Goal: Transaction & Acquisition: Book appointment/travel/reservation

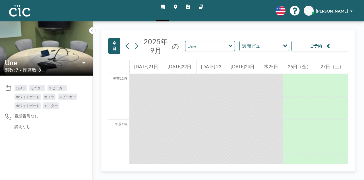
scroll to position [649, 0]
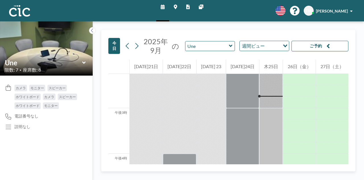
click at [176, 7] on icon at bounding box center [175, 7] width 3 height 5
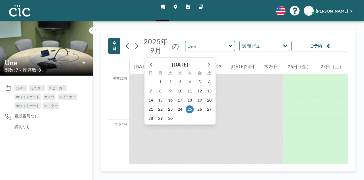
scroll to position [660, 0]
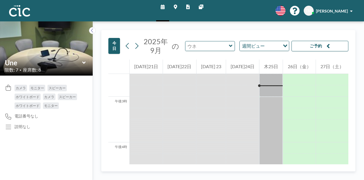
click at [217, 46] on input "text" at bounding box center [208, 45] width 44 height 9
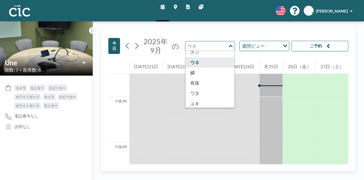
scroll to position [315, 0]
type input "Wata"
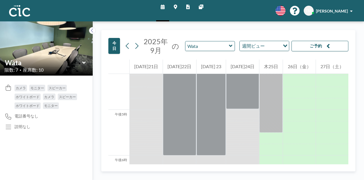
scroll to position [745, 0]
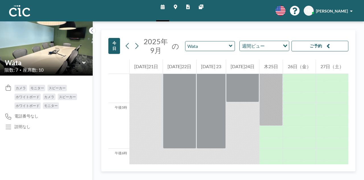
click at [176, 6] on icon at bounding box center [175, 7] width 3 height 5
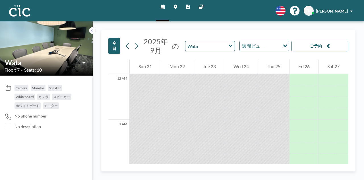
scroll to position [660, 0]
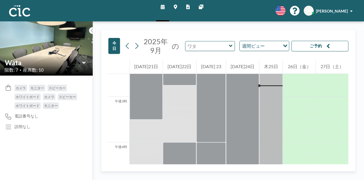
click at [225, 50] on input "text" at bounding box center [208, 45] width 44 height 9
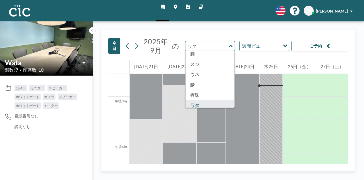
scroll to position [315, 0]
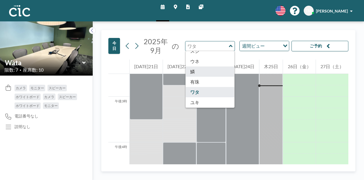
type input "Uroko"
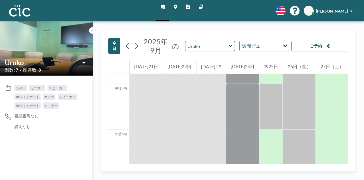
scroll to position [761, 0]
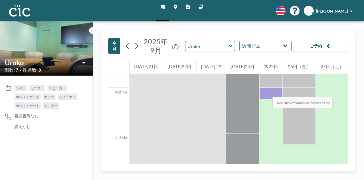
click at [267, 91] on div at bounding box center [271, 92] width 23 height 11
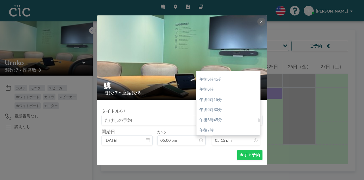
scroll to position [721, 0]
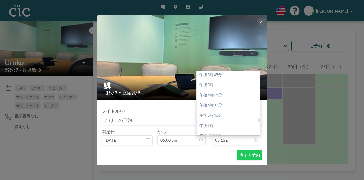
click at [260, 121] on div at bounding box center [259, 120] width 2 height 4
click at [221, 126] on div "午後7時" at bounding box center [230, 125] width 67 height 10
type input "07:00 pm"
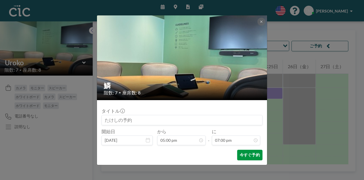
scroll to position [0, 0]
click at [246, 155] on font "今すぐ予約" at bounding box center [250, 154] width 20 height 5
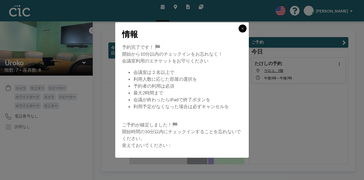
click at [240, 28] on button at bounding box center [243, 28] width 8 height 8
